Goal: Register for event/course

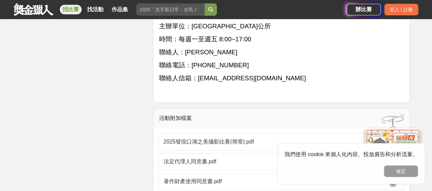
scroll to position [1604, 0]
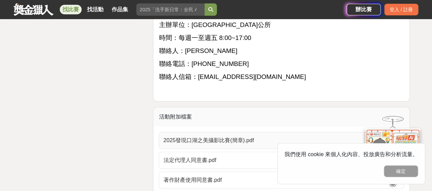
click at [182, 136] on span "2025發現口湖之美攝影比賽(簡章).pdf" at bounding box center [277, 140] width 228 height 8
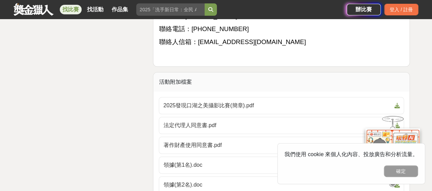
scroll to position [1672, 0]
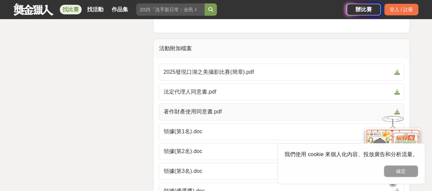
click at [179, 108] on span "著作財產使用同意書.pdf" at bounding box center [277, 112] width 228 height 8
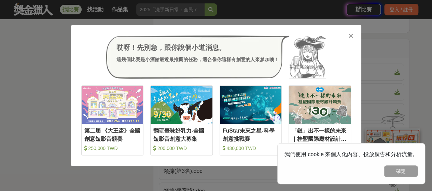
click at [348, 37] on icon at bounding box center [350, 35] width 5 height 7
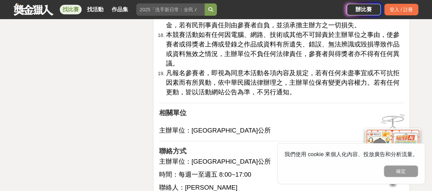
scroll to position [1570, 0]
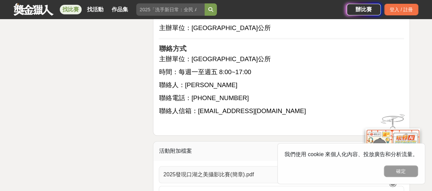
click at [247, 170] on span "2025發現口湖之美攝影比賽(簡章).pdf" at bounding box center [277, 174] width 228 height 8
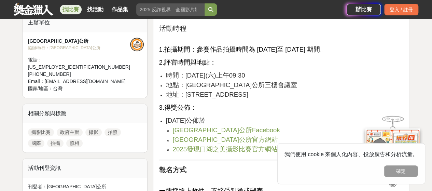
scroll to position [444, 0]
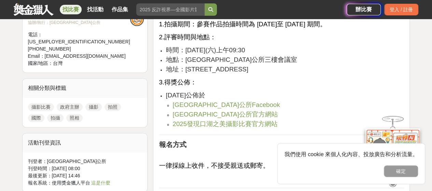
click at [209, 120] on span "2025發現口湖之美攝影比賽官方網站" at bounding box center [224, 123] width 105 height 7
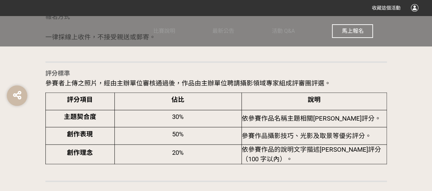
scroll to position [785, 0]
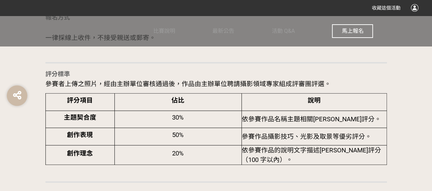
click at [349, 30] on span "馬上報名" at bounding box center [352, 31] width 22 height 6
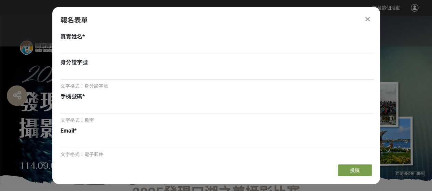
scroll to position [63, 0]
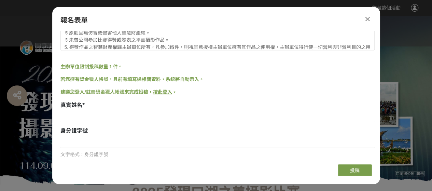
click at [162, 92] on link "按此登入" at bounding box center [162, 91] width 19 height 5
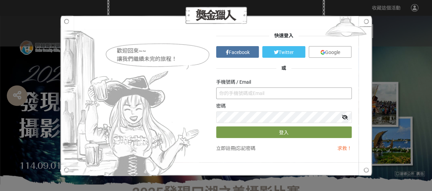
click at [235, 95] on input "text" at bounding box center [284, 93] width 136 height 12
type input "0934161121"
click at [220, 148] on link "立即註冊" at bounding box center [225, 147] width 19 height 5
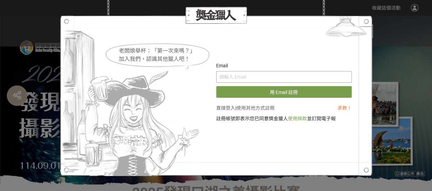
click at [237, 76] on input "text" at bounding box center [284, 77] width 136 height 12
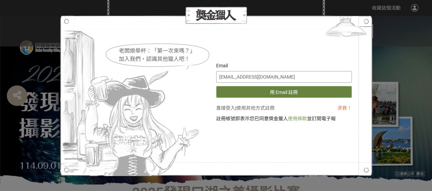
type input "probe9471@gmail.com"
click at [287, 92] on button "用 Email 註冊" at bounding box center [284, 92] width 136 height 12
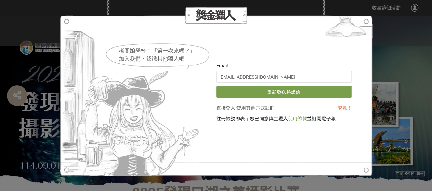
click at [226, 108] on link "直接登入" at bounding box center [225, 107] width 19 height 5
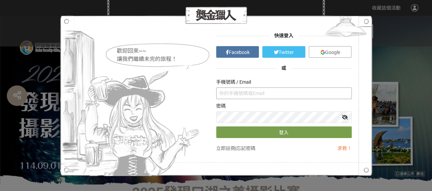
click at [240, 90] on input "text" at bounding box center [284, 93] width 136 height 12
type input "0934161121"
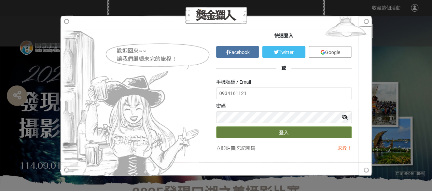
click at [277, 130] on button "登入" at bounding box center [284, 132] width 136 height 12
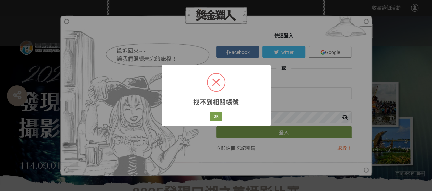
click at [218, 76] on span at bounding box center [216, 82] width 17 height 17
click at [215, 84] on span at bounding box center [216, 82] width 8 height 8
click at [213, 115] on button "OK" at bounding box center [216, 117] width 12 height 10
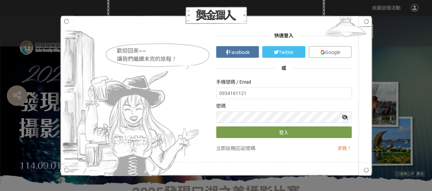
click at [221, 149] on link "立即註冊" at bounding box center [225, 147] width 19 height 5
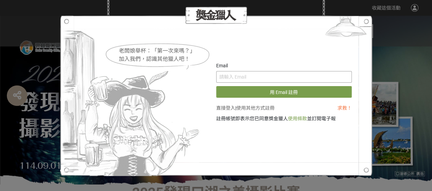
click at [267, 78] on input "text" at bounding box center [284, 77] width 136 height 12
click at [257, 74] on input "text" at bounding box center [284, 77] width 136 height 12
click at [251, 73] on input "text" at bounding box center [284, 77] width 136 height 12
type input "probe9471@gmail,com"
click at [216, 86] on button "用 Email 註冊" at bounding box center [284, 92] width 136 height 12
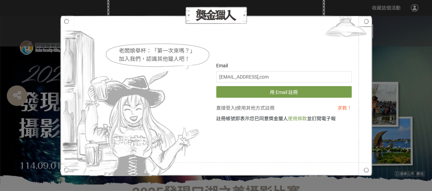
click at [227, 109] on link "直接登入" at bounding box center [225, 107] width 19 height 5
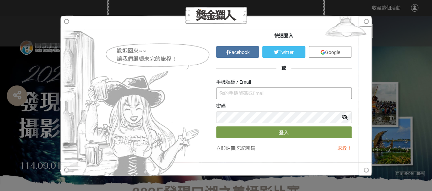
click at [229, 93] on input "text" at bounding box center [284, 93] width 136 height 12
type input "0934161121"
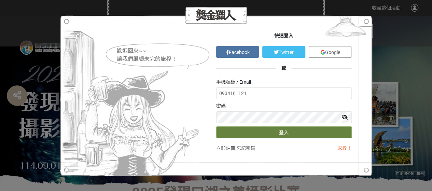
click at [292, 130] on button "登入" at bounding box center [284, 132] width 136 height 12
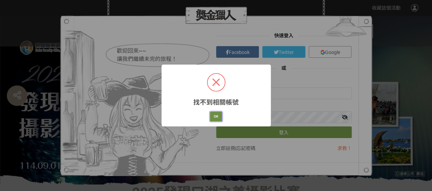
click at [212, 113] on button "OK" at bounding box center [216, 117] width 12 height 10
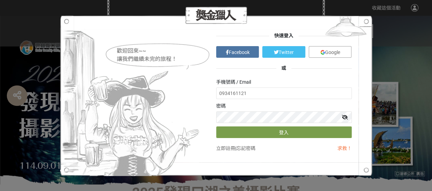
click at [235, 17] on div at bounding box center [216, 15] width 41 height 13
click at [219, 14] on div at bounding box center [216, 15] width 41 height 13
click at [201, 17] on img at bounding box center [131, 95] width 142 height 160
click at [227, 19] on div at bounding box center [216, 15] width 41 height 13
drag, startPoint x: 196, startPoint y: 52, endPoint x: 232, endPoint y: 47, distance: 36.9
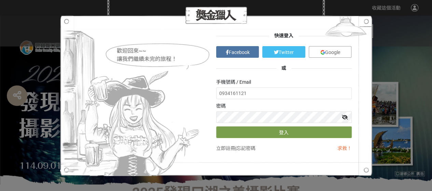
click at [198, 52] on div "歡迎回來~~" at bounding box center [164, 51] width 94 height 8
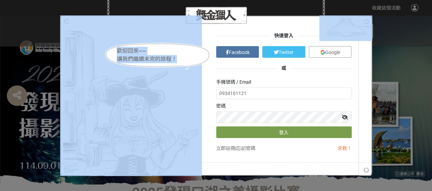
drag, startPoint x: 179, startPoint y: 66, endPoint x: 171, endPoint y: 70, distance: 8.7
click at [185, 76] on div "歡迎回來~~ 讓我們繼續未完的旅程！ 快速登入 Facebook Twitter Google 或 手機號碼 / Email 0934161121 密碼 登入…" at bounding box center [216, 95] width 271 height 127
click at [367, 19] on img at bounding box center [345, 28] width 53 height 26
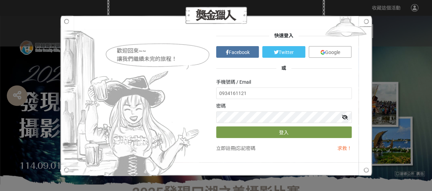
drag, startPoint x: 393, startPoint y: 53, endPoint x: 376, endPoint y: 83, distance: 33.8
click at [393, 55] on div "歡迎回來~~ 讓我們繼續未完的旅程！ 快速登入 Facebook Twitter Google 或 手機號碼 / Email 0934161121 密碼 登入…" at bounding box center [216, 95] width 432 height 191
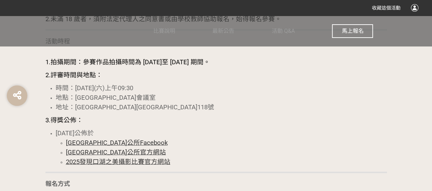
scroll to position [717, 0]
